Goal: Find specific page/section: Find specific page/section

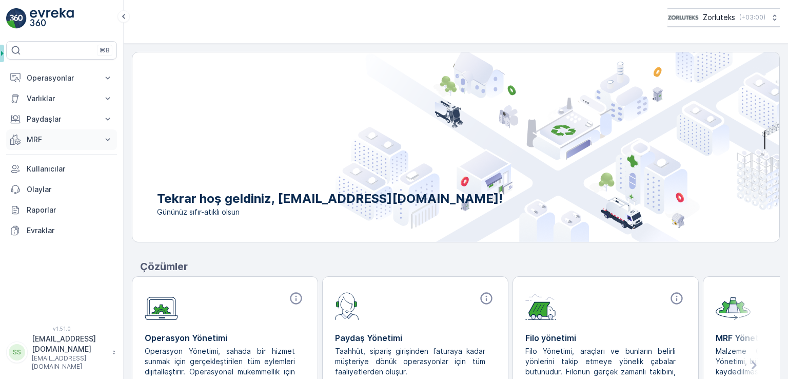
click at [41, 137] on p "MRF" at bounding box center [62, 139] width 70 height 10
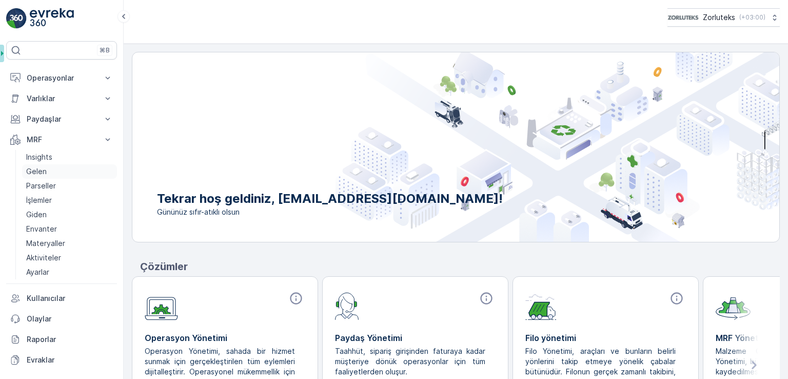
click at [54, 167] on link "Gelen" at bounding box center [69, 171] width 95 height 14
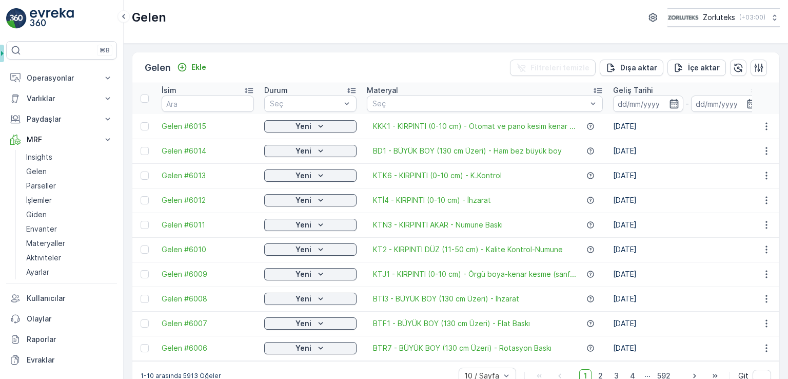
scroll to position [24, 0]
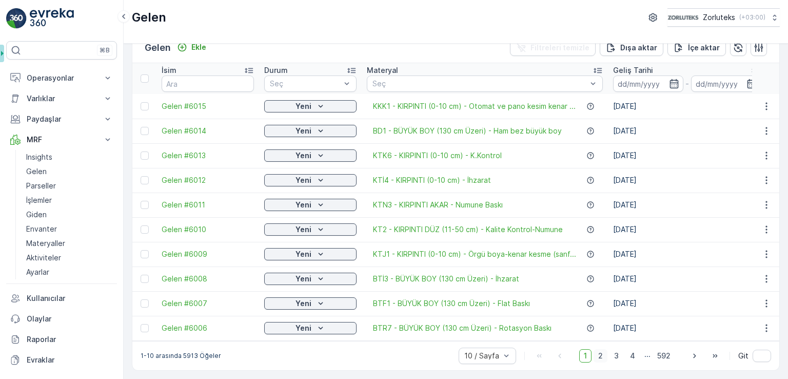
click at [600, 359] on span "2" at bounding box center [601, 355] width 14 height 13
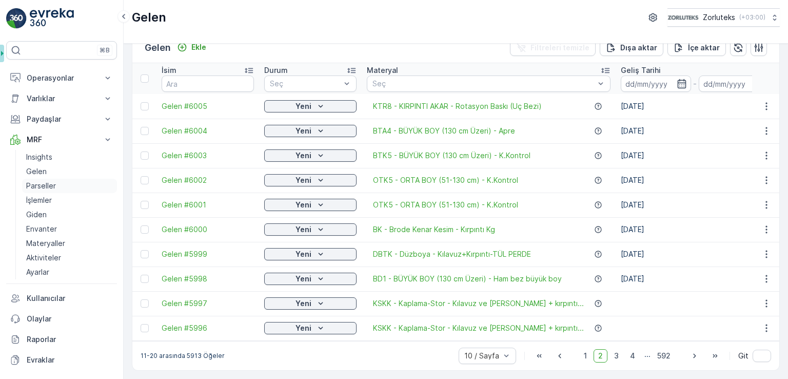
click at [45, 184] on p "Parseller" at bounding box center [41, 186] width 30 height 10
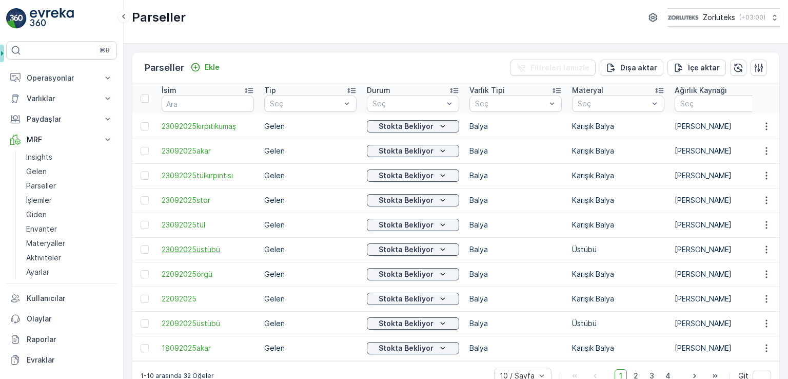
click at [202, 250] on span "23092025üstübü" at bounding box center [208, 249] width 92 height 10
click at [191, 223] on span "23092025tül" at bounding box center [208, 225] width 92 height 10
click at [188, 202] on span "23092025stor" at bounding box center [208, 200] width 92 height 10
click at [213, 175] on span "23092025tülkırpıntısı" at bounding box center [208, 175] width 92 height 10
click at [197, 149] on span "23092025akar" at bounding box center [208, 151] width 92 height 10
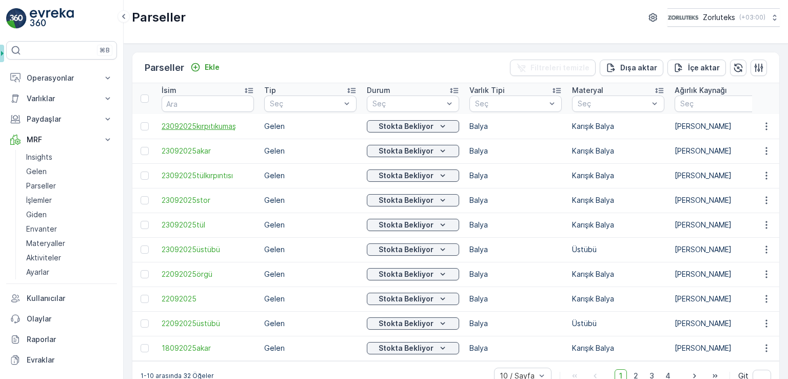
click at [197, 125] on span "23092025kırpıtıkumaş" at bounding box center [208, 126] width 92 height 10
click at [49, 175] on link "Gelen" at bounding box center [69, 171] width 95 height 14
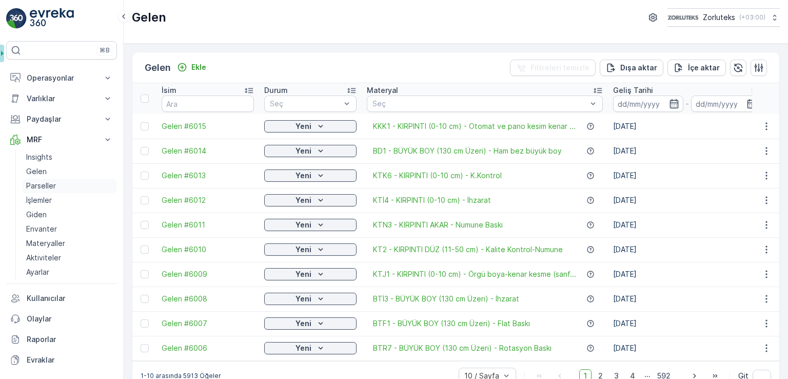
click at [52, 185] on p "Parseller" at bounding box center [41, 186] width 30 height 10
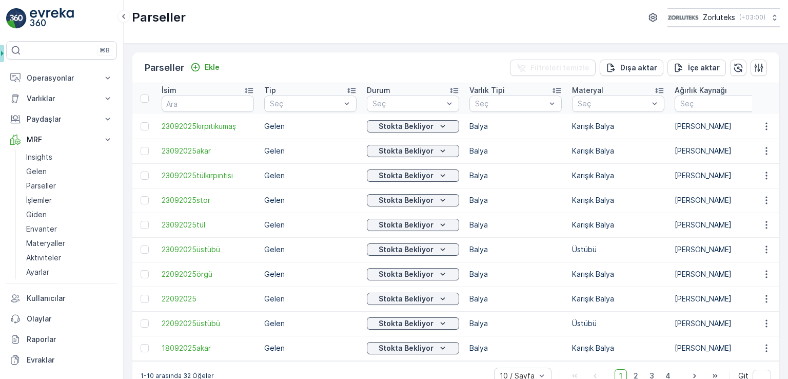
click at [59, 17] on img at bounding box center [52, 18] width 44 height 21
